Goal: Task Accomplishment & Management: Complete application form

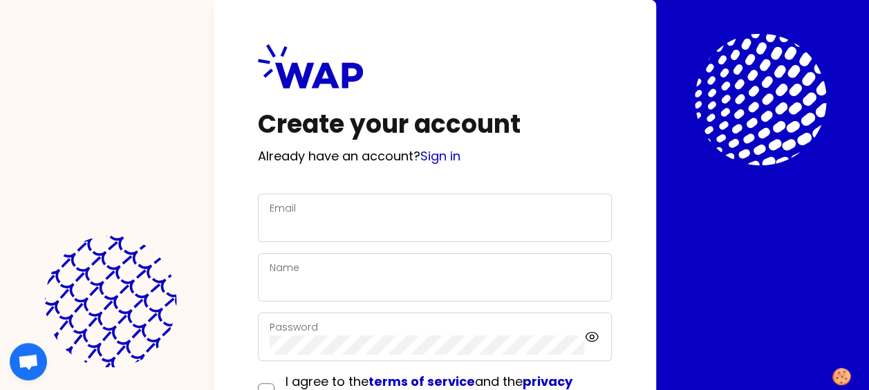
click at [336, 214] on div "Email" at bounding box center [435, 218] width 330 height 36
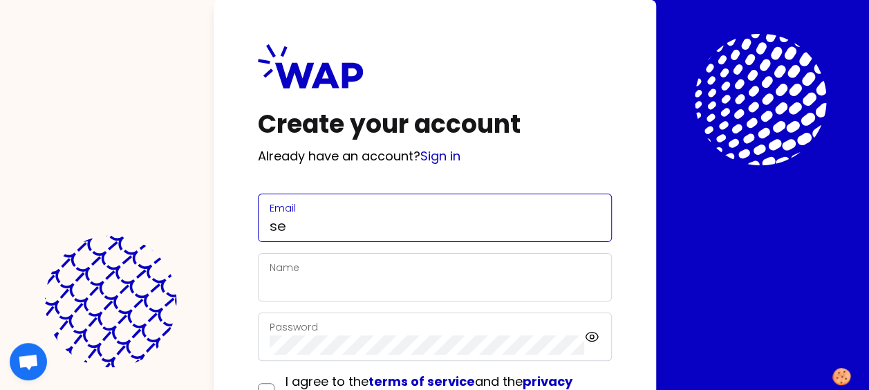
type input "[EMAIL_ADDRESS][PERSON_NAME][DOMAIN_NAME]"
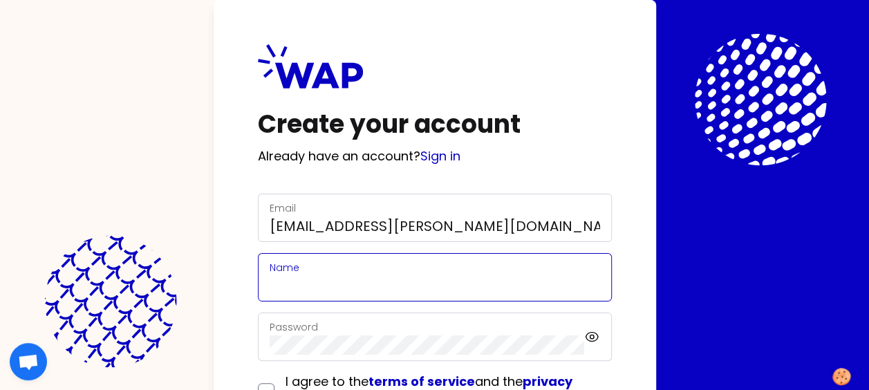
type input "[PERSON_NAME]"
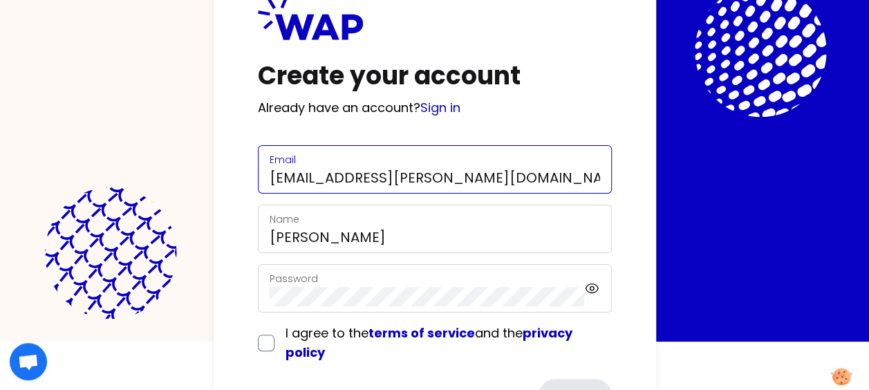
scroll to position [69, 0]
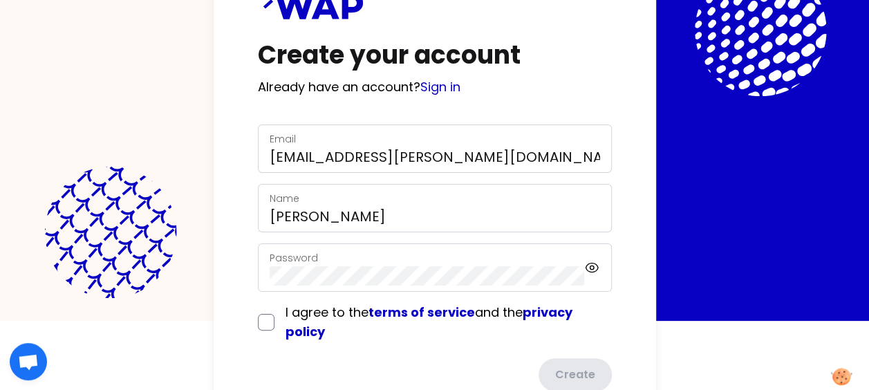
click at [386, 260] on div "Password" at bounding box center [427, 268] width 315 height 36
click at [494, 338] on form "Email [EMAIL_ADDRESS][PERSON_NAME][DOMAIN_NAME] Name [PERSON_NAME] Password I a…" at bounding box center [435, 257] width 354 height 267
click at [506, 285] on div "Password" at bounding box center [435, 267] width 354 height 48
click at [591, 265] on icon at bounding box center [591, 267] width 15 height 17
click at [591, 265] on icon at bounding box center [592, 268] width 12 height 12
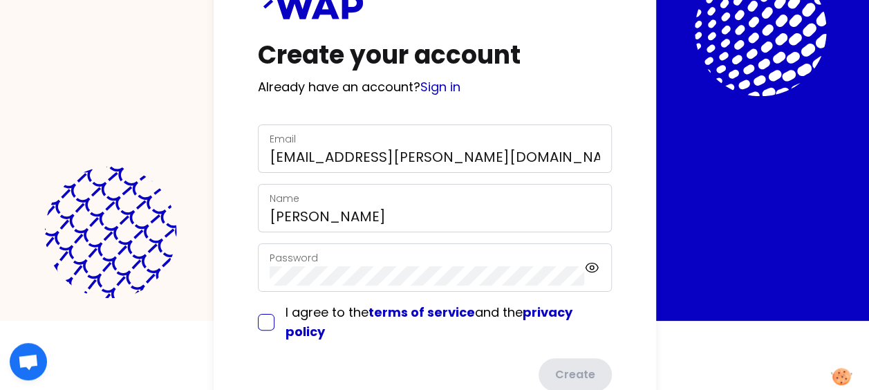
click at [265, 318] on input "checkbox" at bounding box center [266, 322] width 17 height 17
checkbox input "true"
click at [586, 366] on button "Create" at bounding box center [574, 376] width 76 height 36
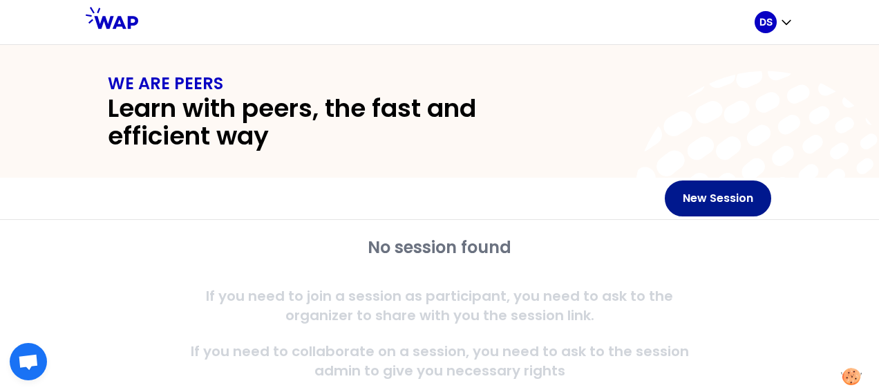
click at [722, 189] on button "New Session" at bounding box center [718, 198] width 106 height 36
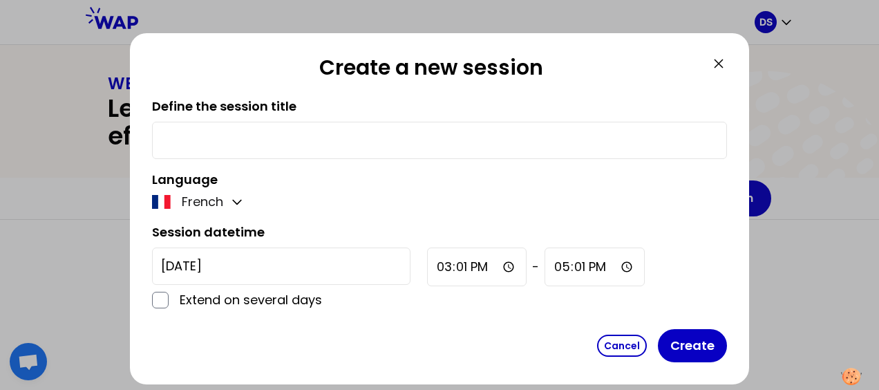
click at [723, 62] on icon at bounding box center [719, 63] width 17 height 17
